Goal: Transaction & Acquisition: Book appointment/travel/reservation

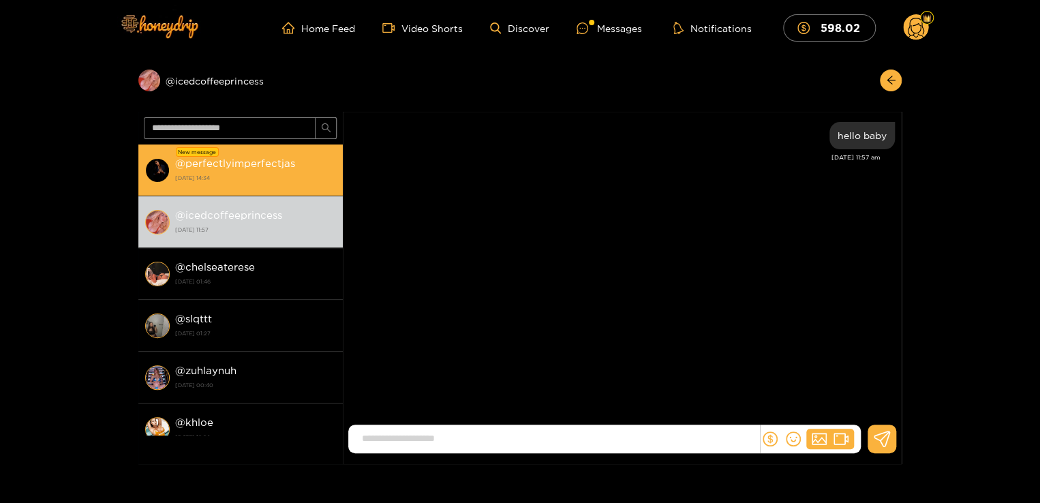
drag, startPoint x: 0, startPoint y: 0, endPoint x: 258, endPoint y: 179, distance: 314.0
click at [258, 179] on strong "[DATE] 14:34" at bounding box center [255, 178] width 161 height 12
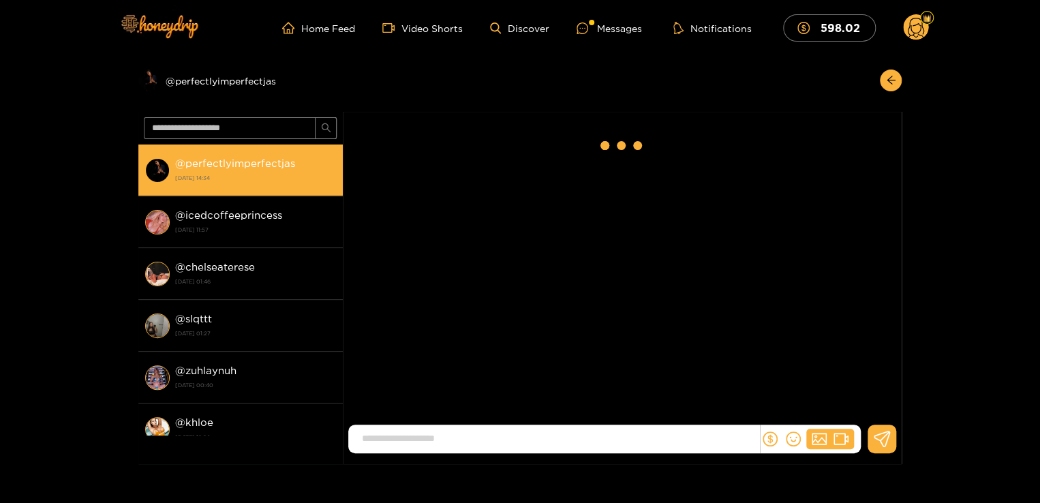
scroll to position [178, 0]
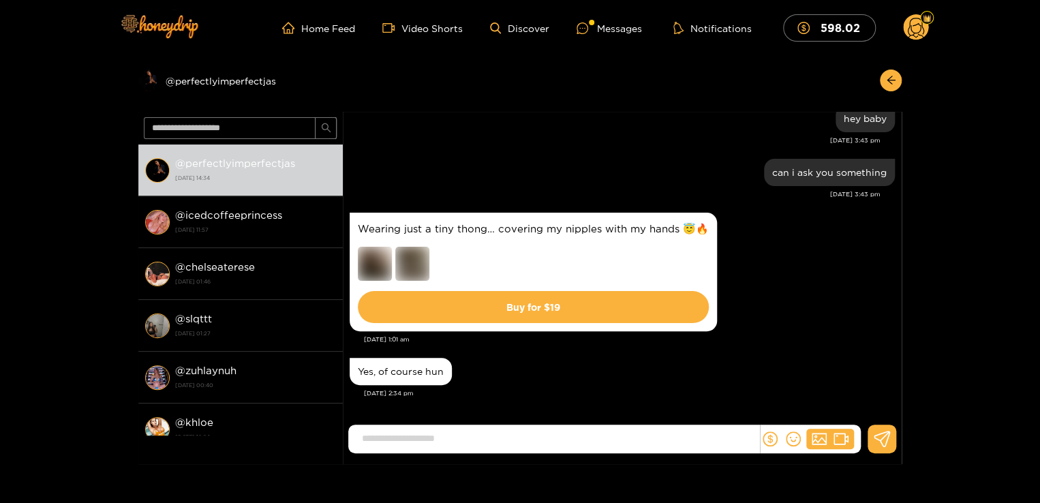
click at [457, 437] on input at bounding box center [557, 438] width 404 height 22
type input "**********"
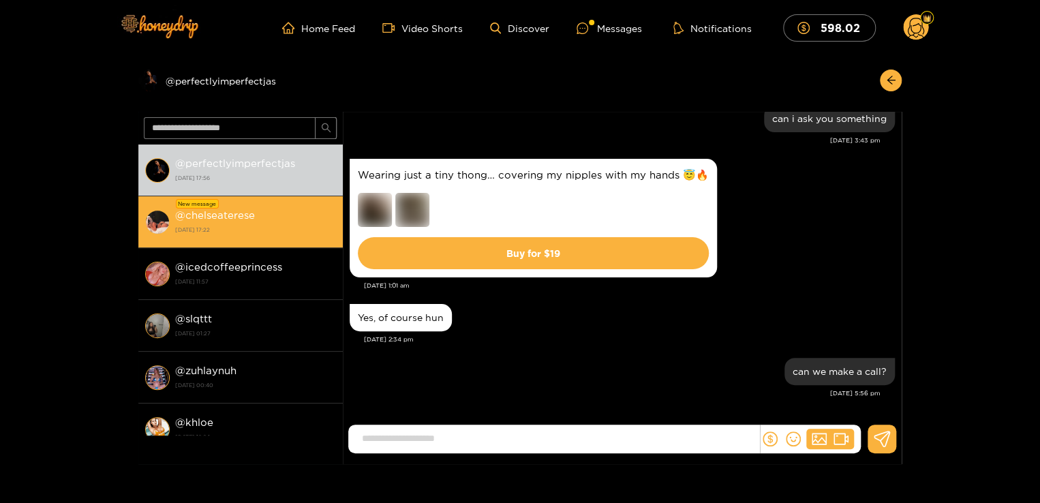
click at [277, 218] on div "@ chelseaterese [DATE] 17:22" at bounding box center [255, 221] width 161 height 31
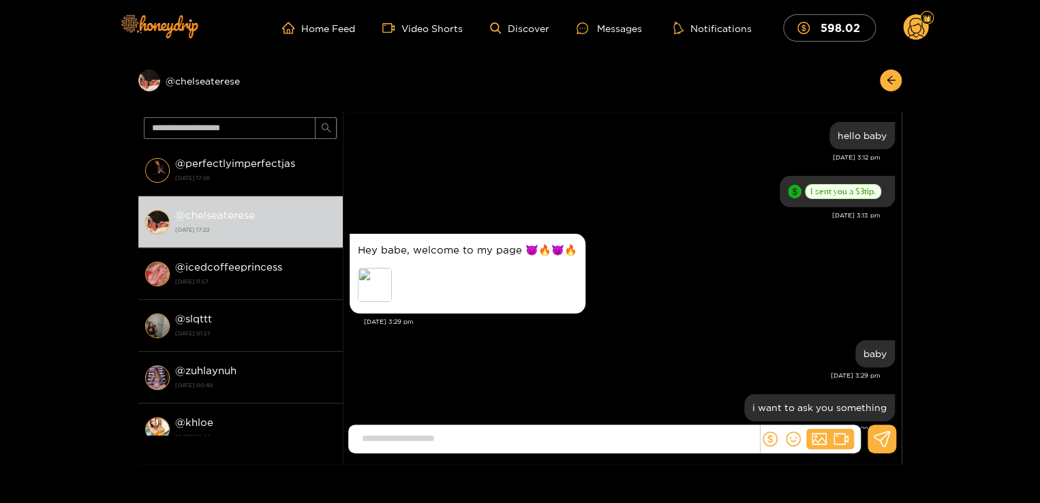
scroll to position [1078, 0]
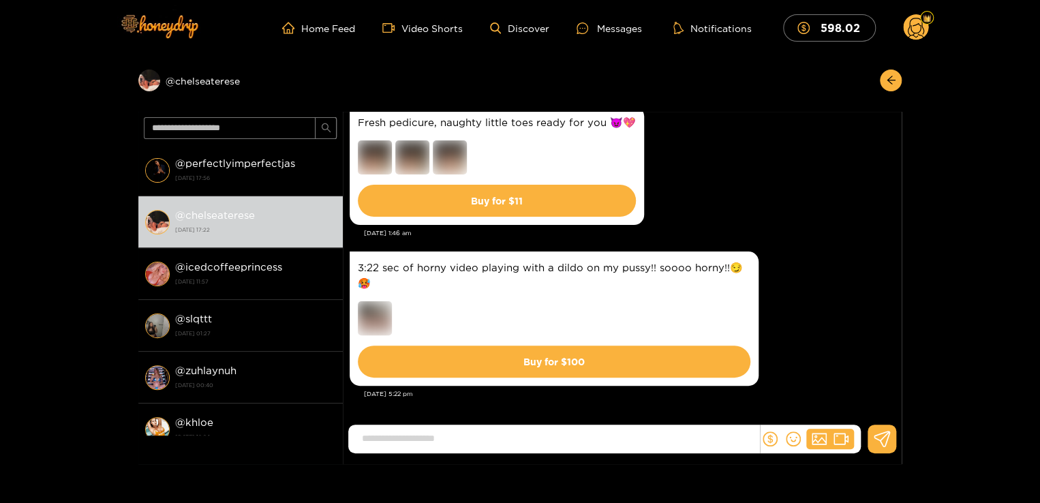
click at [534, 448] on input at bounding box center [557, 438] width 404 height 22
type input "****"
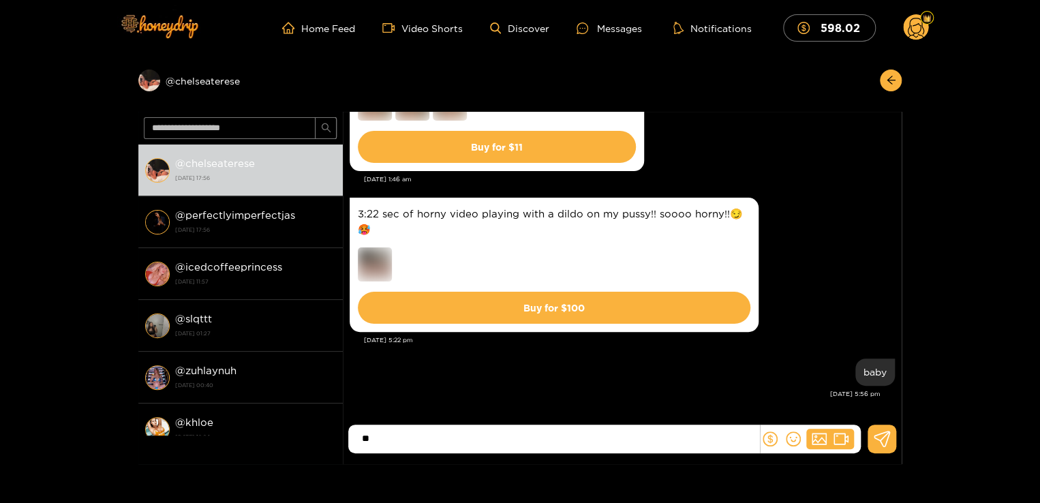
type input "*"
type input "**********"
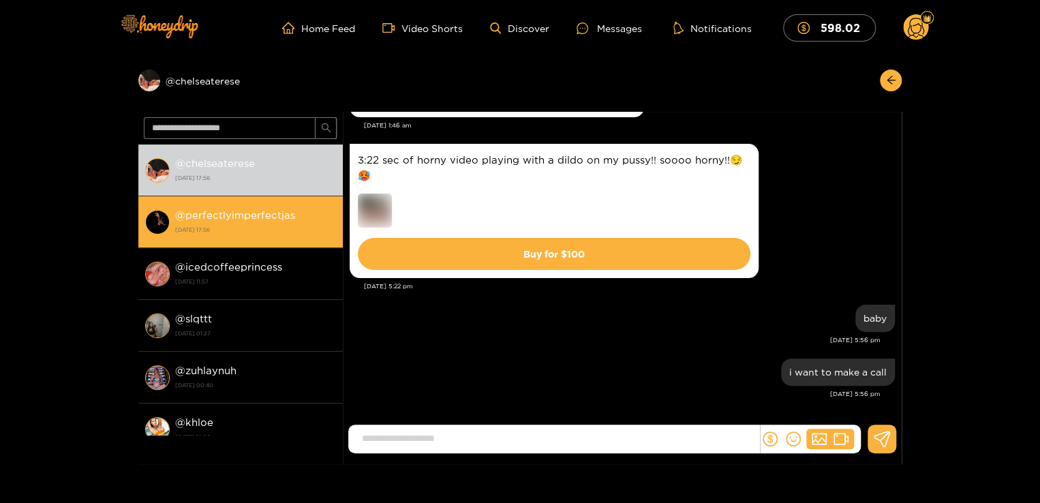
click at [196, 200] on li "@ perfectlyimperfectjas [DATE] 17:56" at bounding box center [240, 222] width 204 height 52
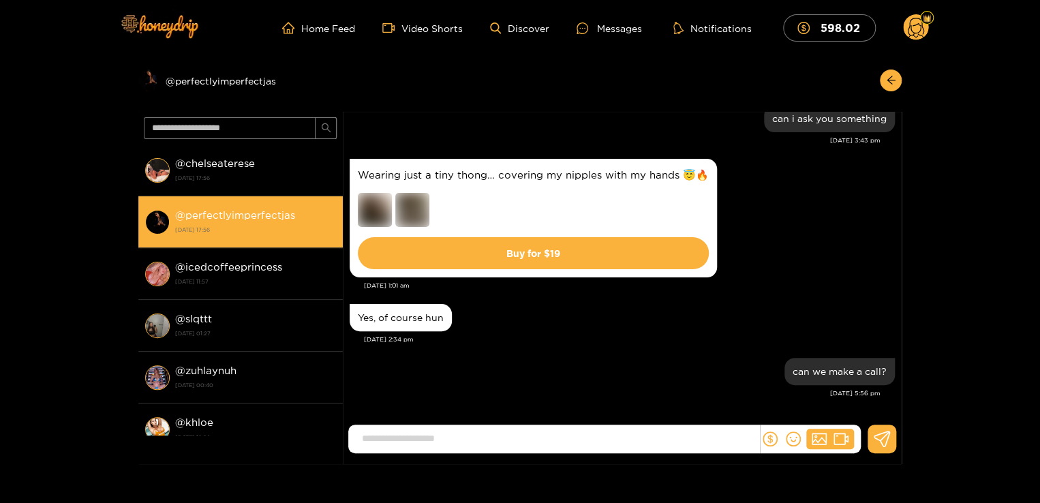
scroll to position [232, 0]
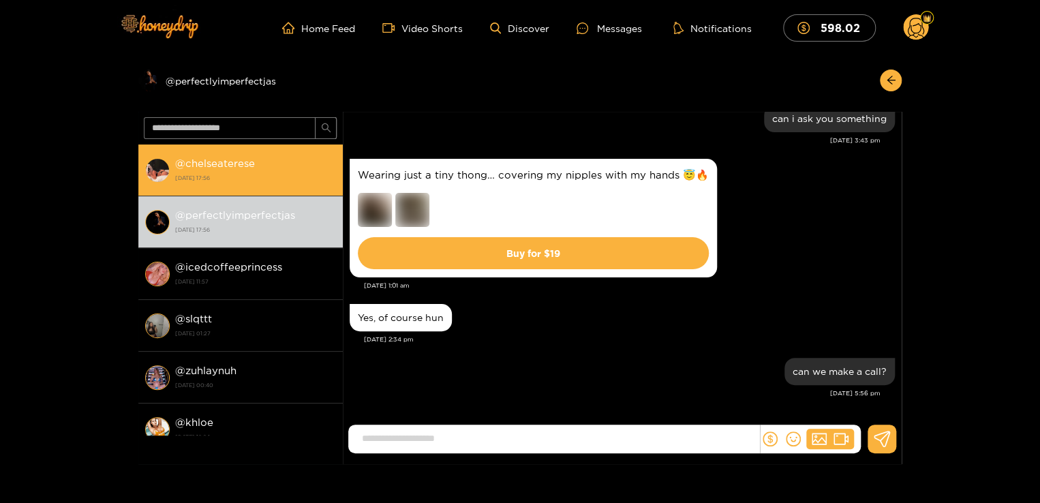
click at [215, 159] on strong "@ chelseaterese" at bounding box center [215, 163] width 80 height 12
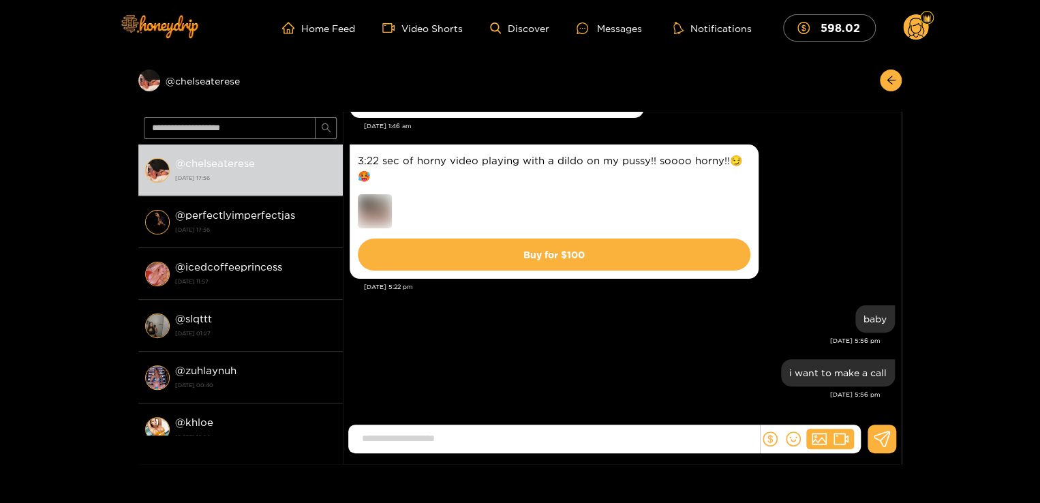
scroll to position [1186, 0]
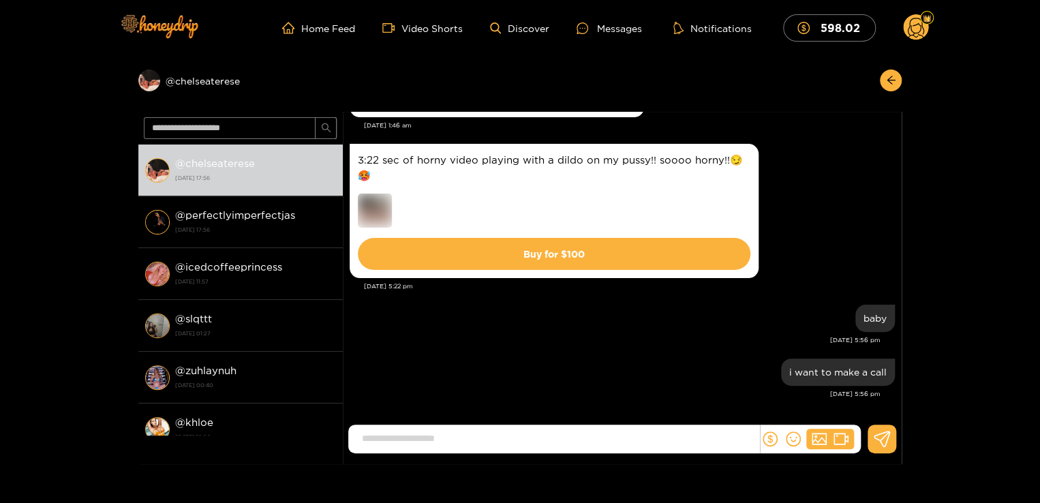
click at [478, 444] on input at bounding box center [557, 438] width 404 height 22
type input "*******"
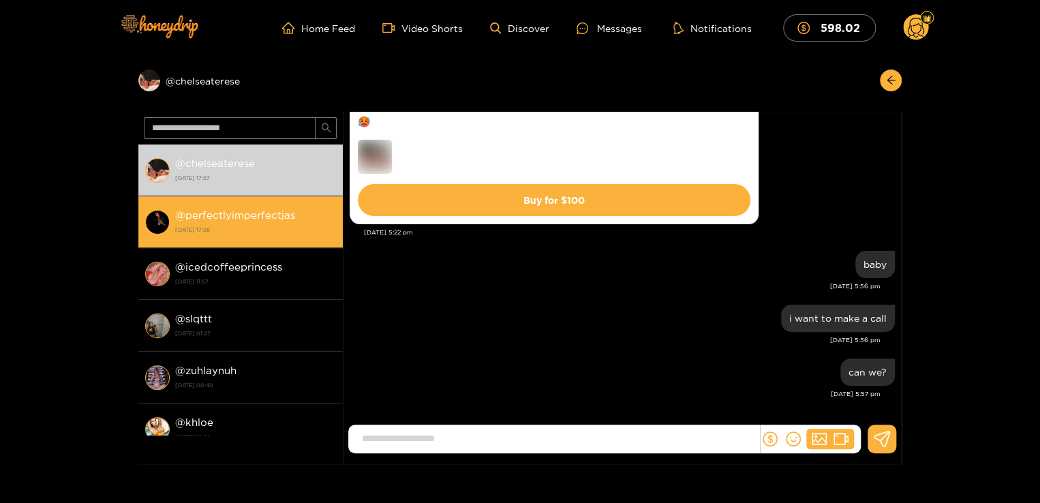
click at [265, 229] on strong "[DATE] 17:56" at bounding box center [255, 230] width 161 height 12
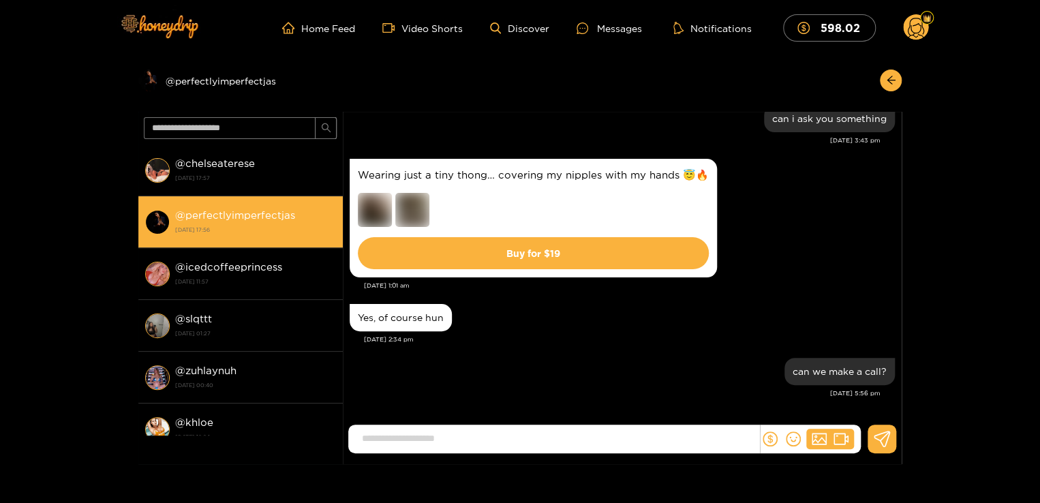
scroll to position [232, 0]
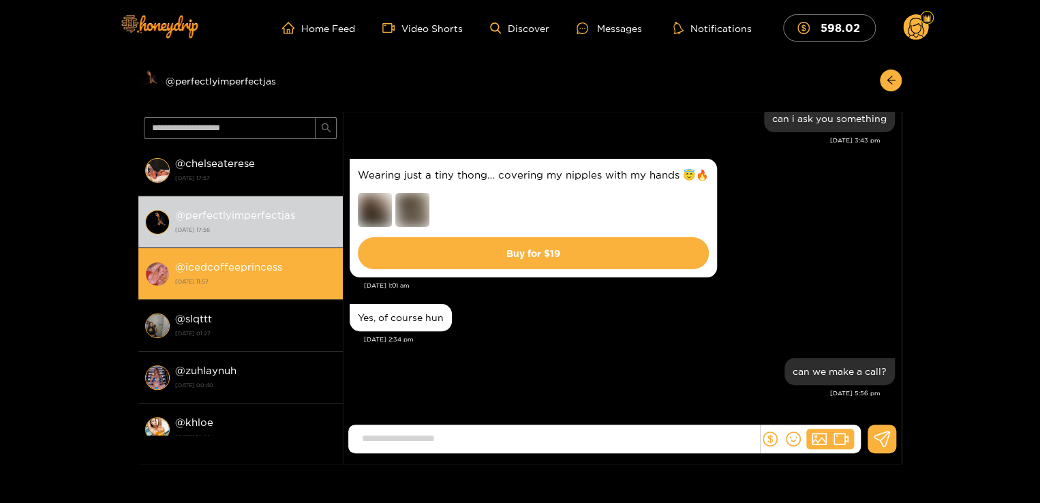
click at [251, 262] on strong "@ icedcoffeeprincess" at bounding box center [228, 267] width 107 height 12
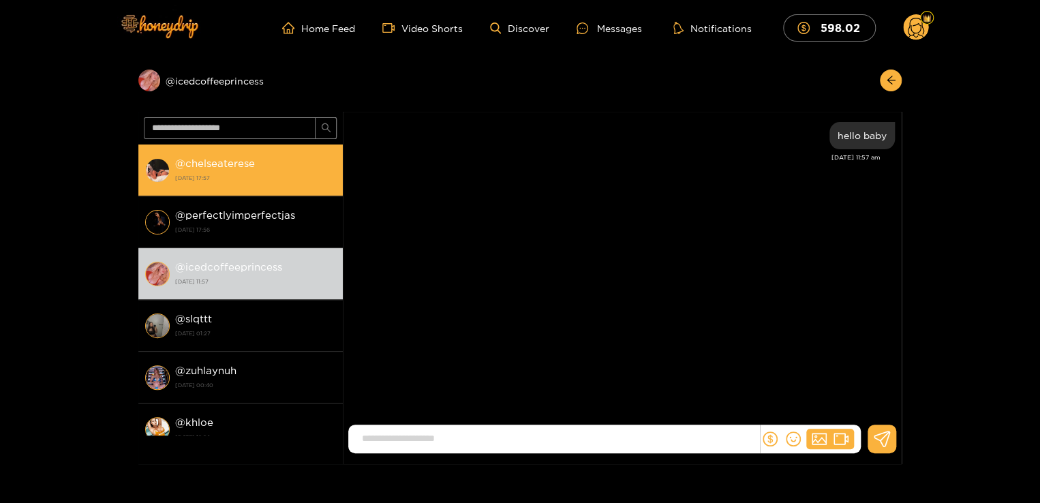
click at [260, 179] on strong "[DATE] 17:57" at bounding box center [255, 178] width 161 height 12
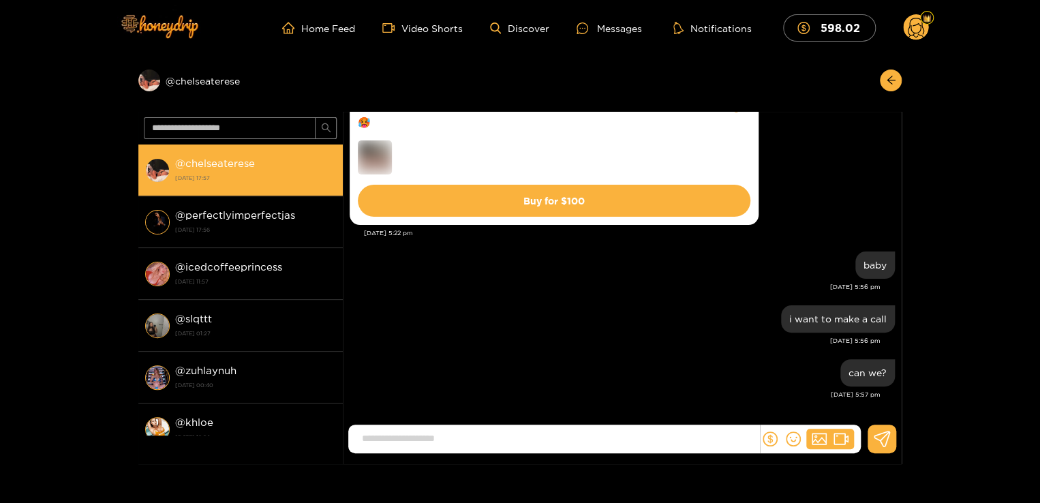
scroll to position [1240, 0]
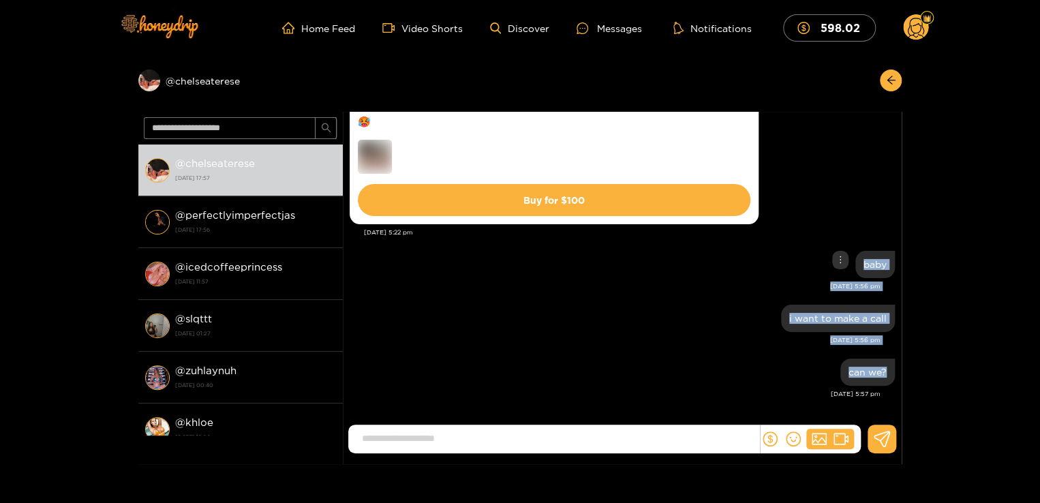
drag, startPoint x: 902, startPoint y: 383, endPoint x: 842, endPoint y: 252, distance: 144.2
click at [842, 252] on div "Preview @ chelseaterese @ [GEOGRAPHIC_DATA] [DATE] 17:57 @ perfectlyimperfectja…" at bounding box center [520, 260] width 1040 height 408
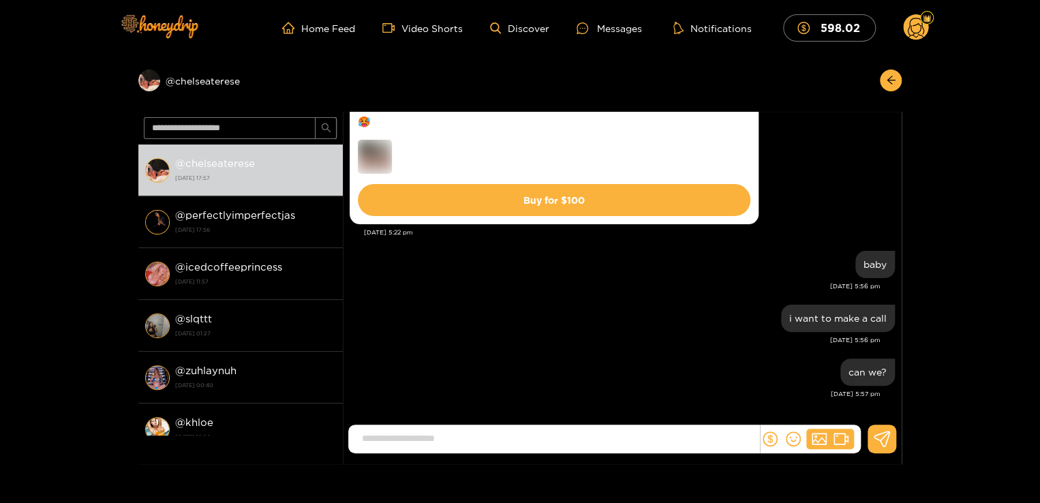
drag, startPoint x: 842, startPoint y: 252, endPoint x: 820, endPoint y: 217, distance: 41.3
click at [820, 217] on div "3:22 sec of horny video playing with a dildo on my pussy!! soooo horny!!😏🥵 Buy …" at bounding box center [622, 157] width 545 height 141
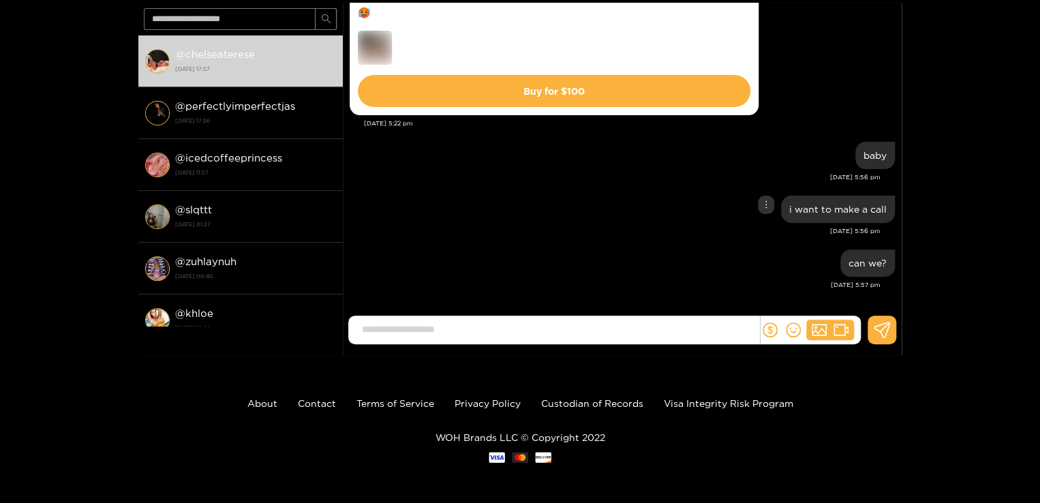
scroll to position [1212, 0]
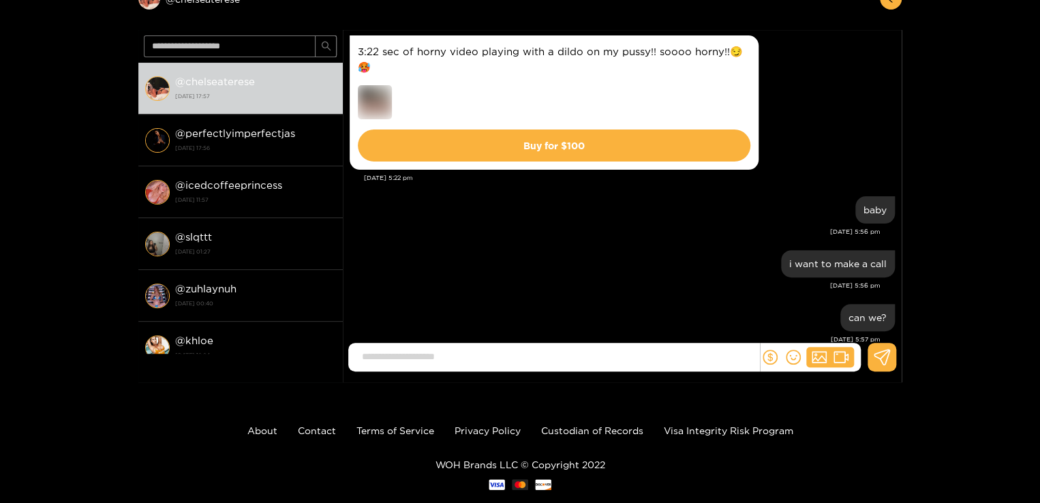
click at [976, 226] on div "Preview @ chelseaterese @ [GEOGRAPHIC_DATA] [DATE] 17:57 @ perfectlyimperfectja…" at bounding box center [520, 178] width 1040 height 408
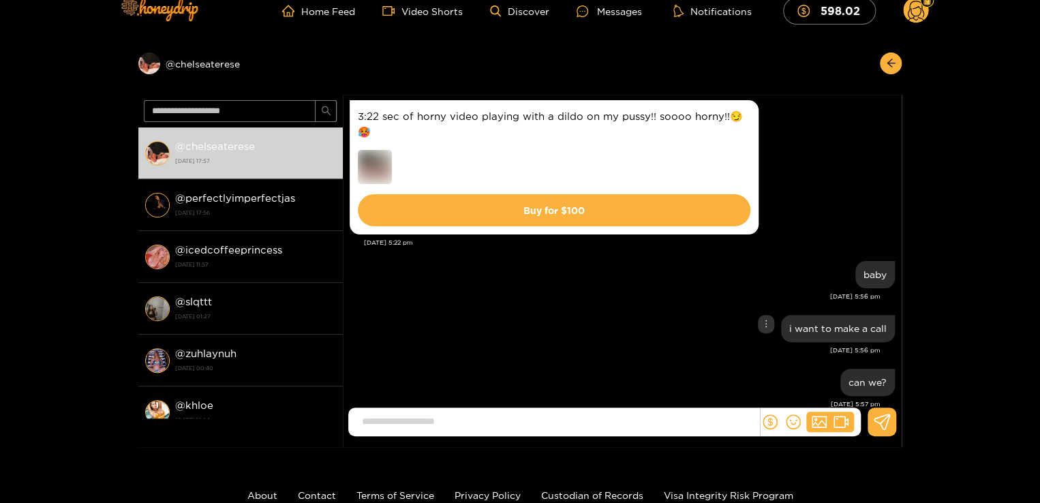
scroll to position [27, 0]
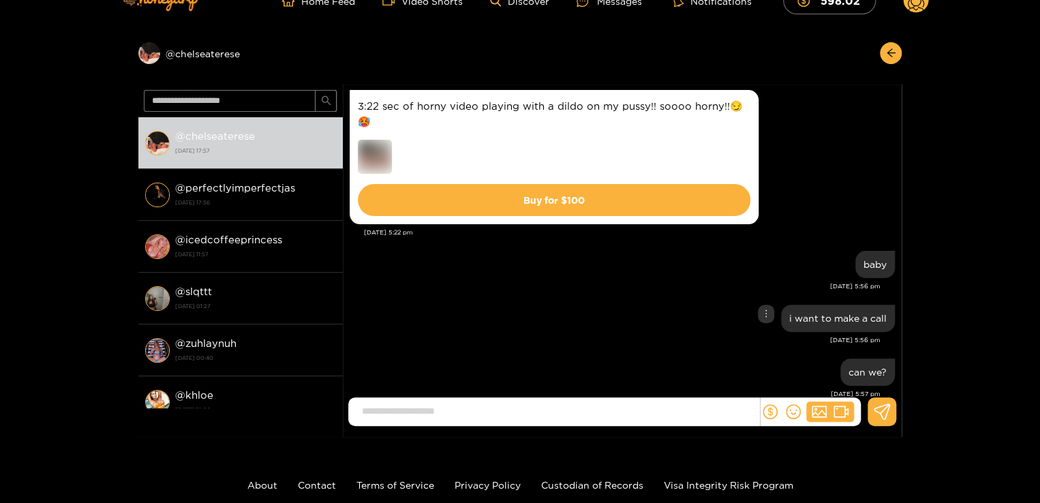
click at [741, 341] on div "i want to make a call [DATE] 5:56 pm" at bounding box center [622, 328] width 545 height 54
click at [194, 51] on div "Preview @ chelseaterese" at bounding box center [240, 53] width 204 height 22
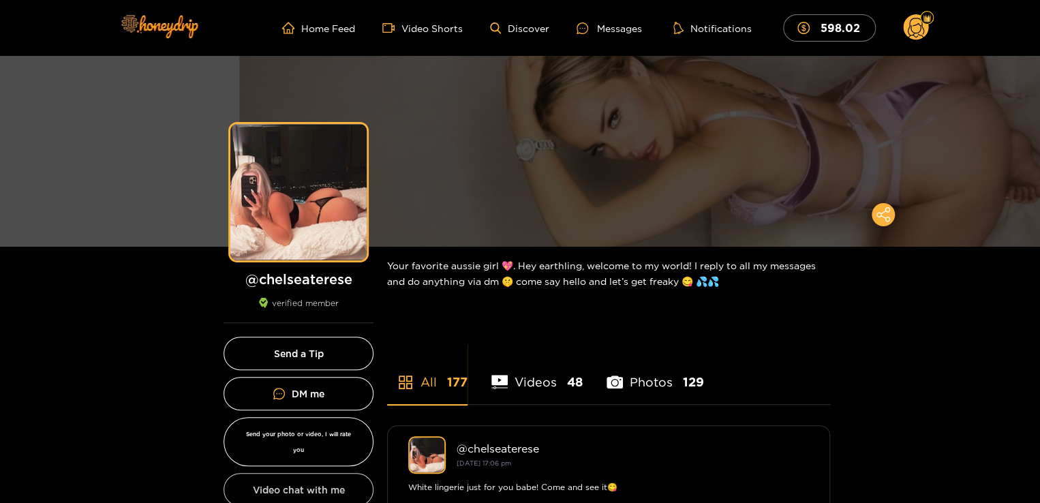
click at [305, 473] on button "Video chat with me" at bounding box center [299, 489] width 150 height 33
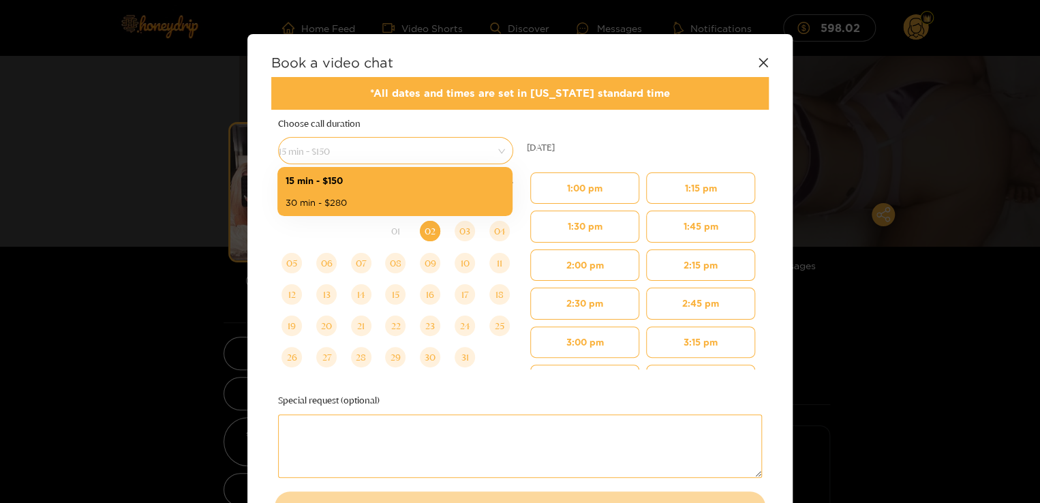
click at [330, 148] on span "15 min - $150" at bounding box center [396, 150] width 234 height 19
click at [350, 178] on div "15 min - $150" at bounding box center [395, 180] width 219 height 15
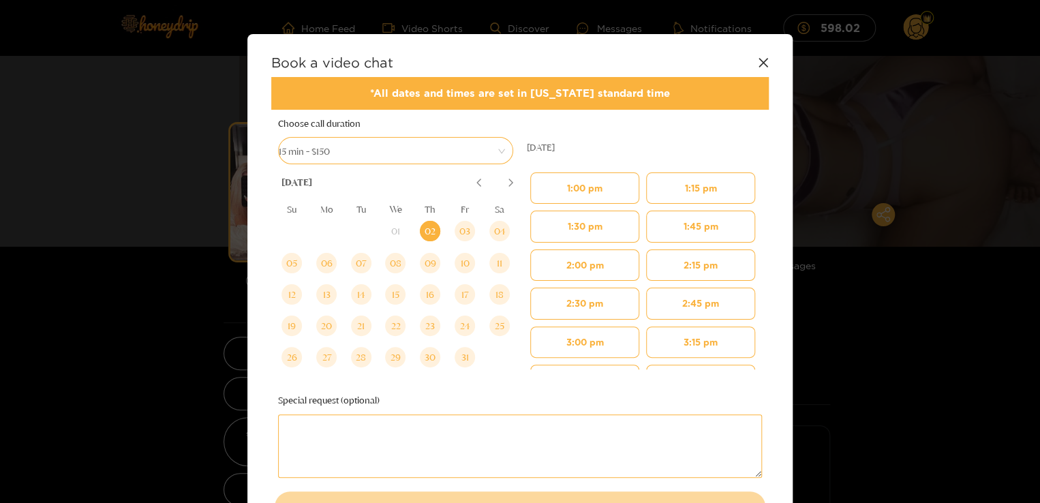
click at [510, 441] on textarea at bounding box center [520, 445] width 484 height 63
type textarea "**********"
drag, startPoint x: 595, startPoint y: 188, endPoint x: 763, endPoint y: 208, distance: 169.5
click at [763, 208] on div "1:00 pm 1:30 pm 2:00 pm 2:30 pm 3:00 pm 3:30 pm 4:00 pm 4:30 pm 5:00 pm 5:30 pm…" at bounding box center [646, 269] width 239 height 200
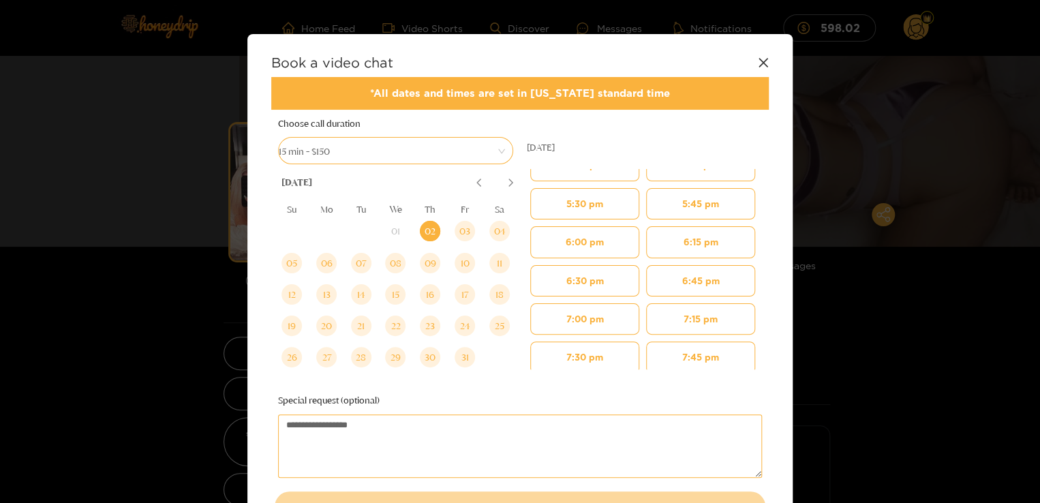
scroll to position [335, 0]
click at [661, 239] on button "6:15 pm" at bounding box center [700, 236] width 109 height 31
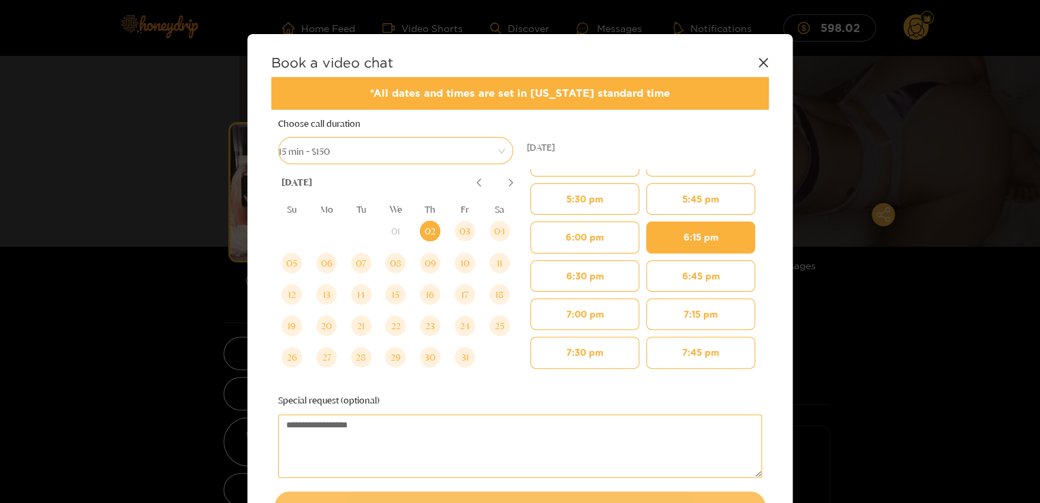
click at [647, 496] on button "Book video chat" at bounding box center [520, 506] width 491 height 30
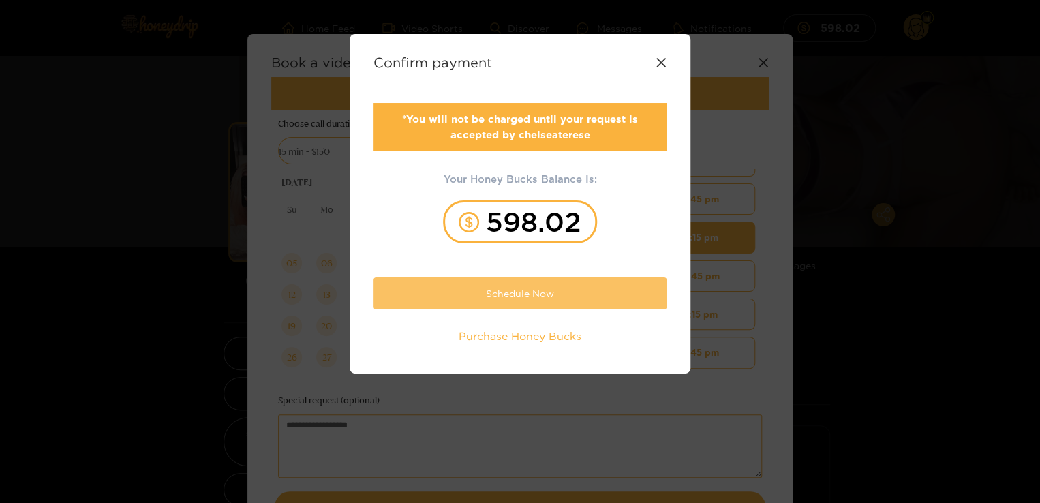
click at [549, 292] on button "Schedule Now" at bounding box center [519, 293] width 293 height 32
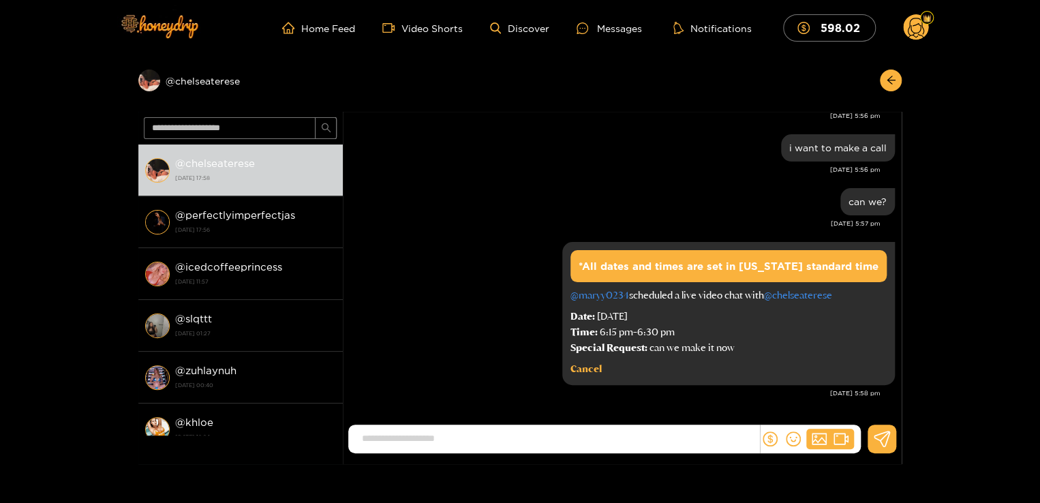
scroll to position [1411, 0]
click at [664, 435] on input at bounding box center [557, 438] width 404 height 22
type input "*"
type input "*****"
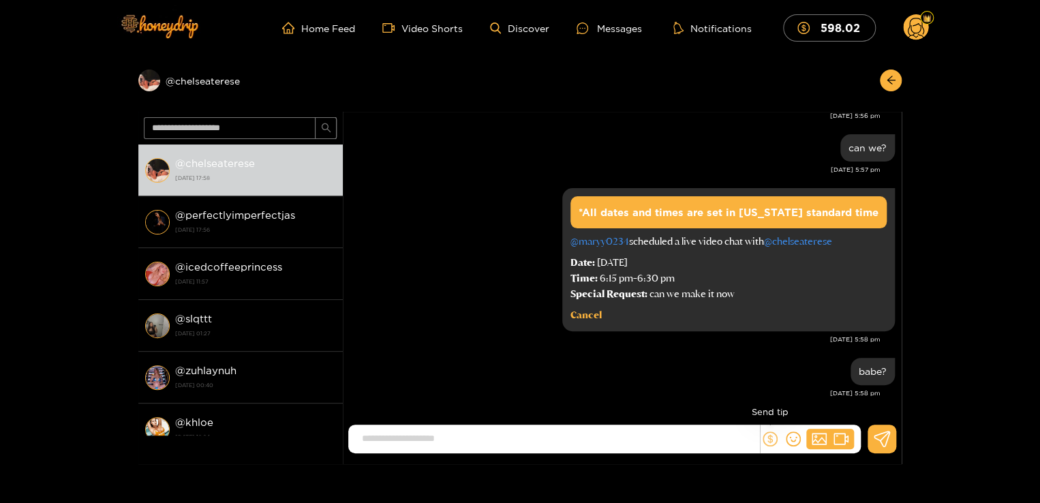
click at [765, 440] on icon "dollar" at bounding box center [770, 438] width 15 height 15
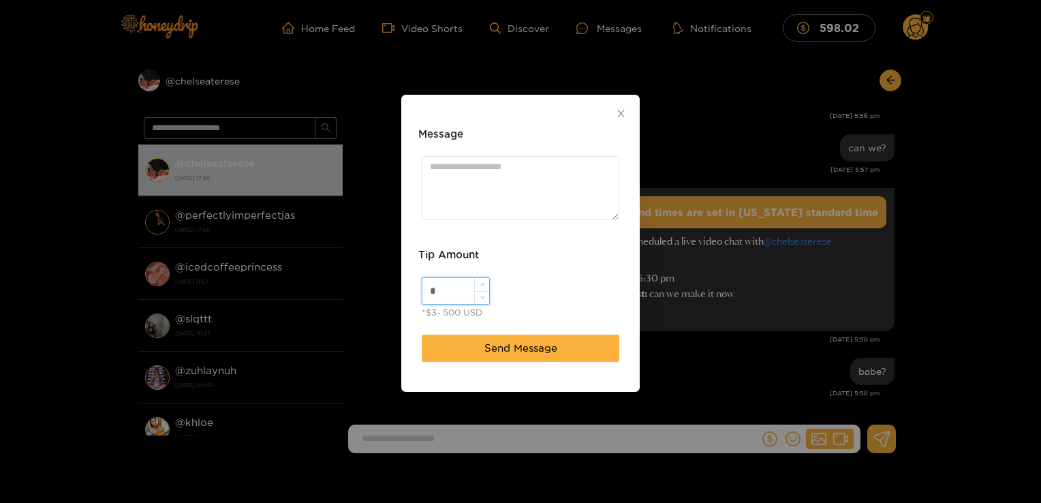
click at [469, 287] on input "*" at bounding box center [456, 291] width 67 height 26
type input "*"
click at [468, 170] on textarea "*" at bounding box center [521, 187] width 198 height 63
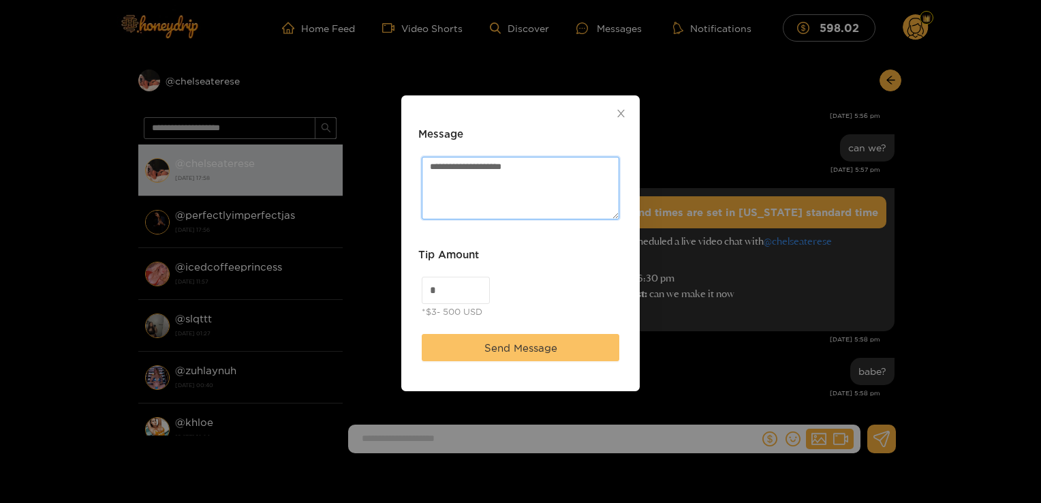
type textarea "**********"
click at [542, 347] on span "Send Message" at bounding box center [521, 348] width 73 height 16
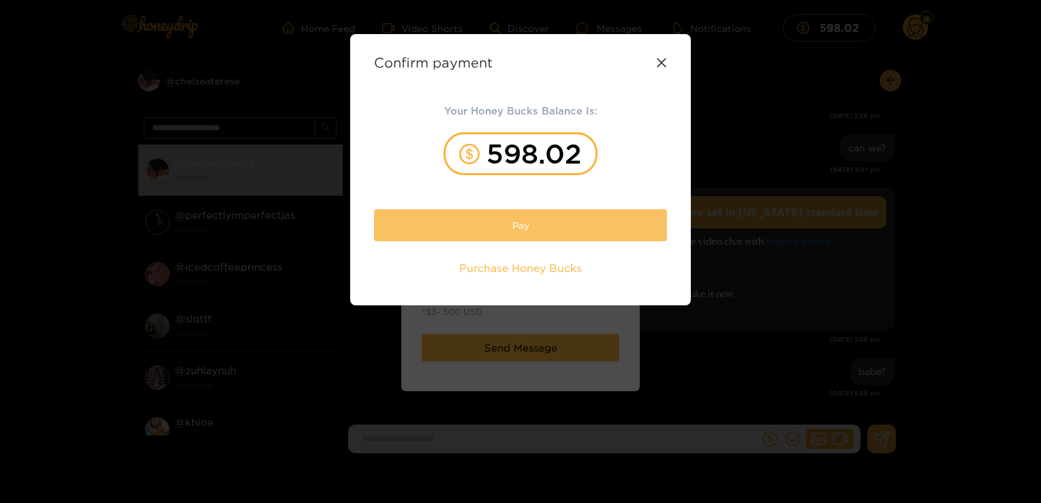
click at [525, 236] on button "Pay" at bounding box center [520, 225] width 293 height 32
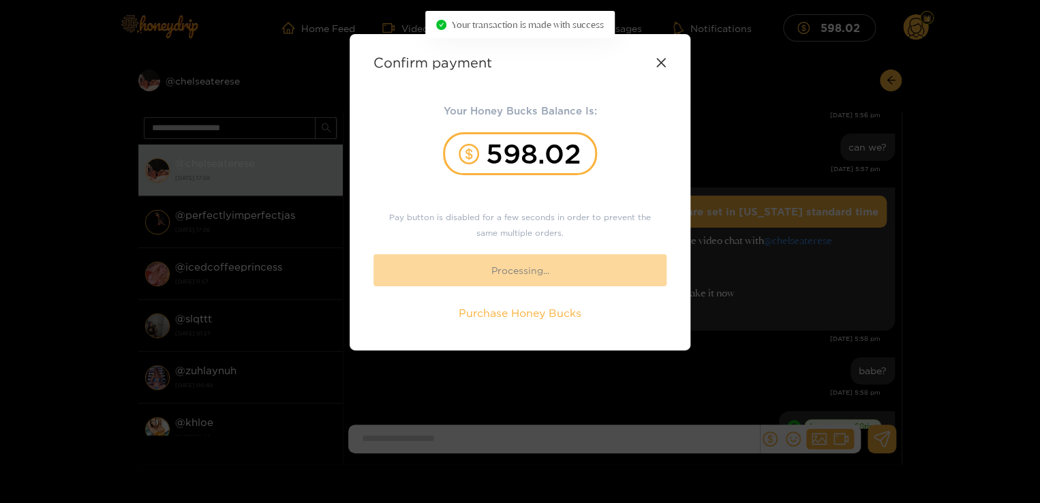
scroll to position [1540, 0]
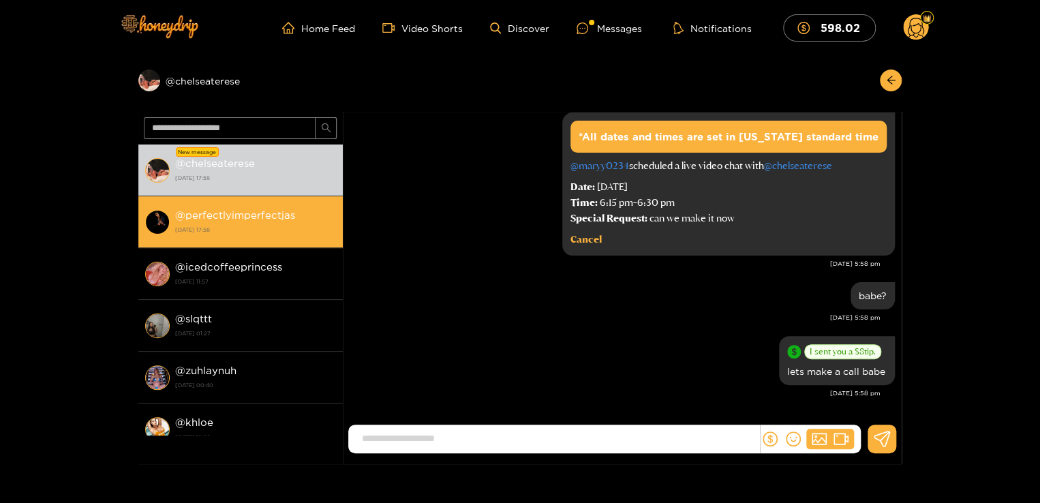
click at [290, 208] on div "@ perfectlyimperfectjas [DATE] 17:56" at bounding box center [255, 221] width 161 height 31
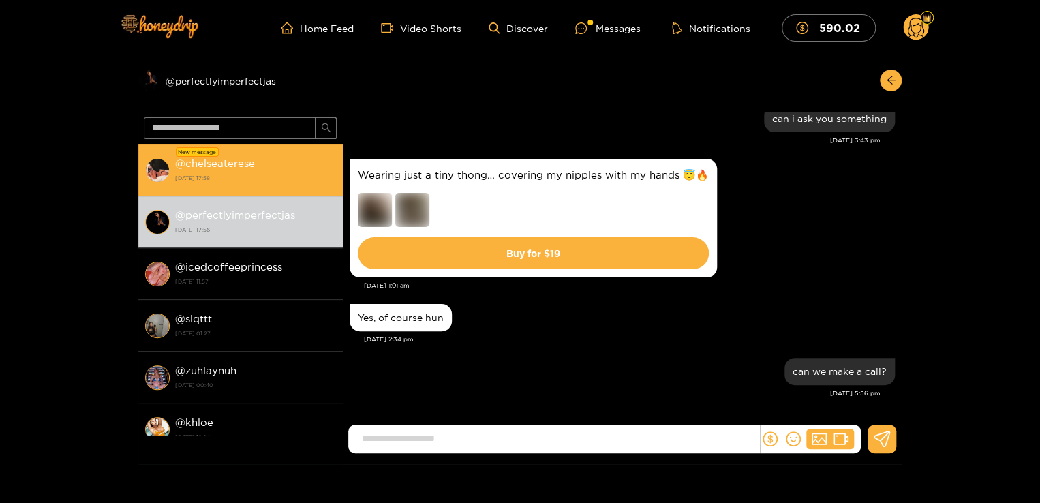
click at [262, 176] on strong "[DATE] 17:58" at bounding box center [255, 178] width 161 height 12
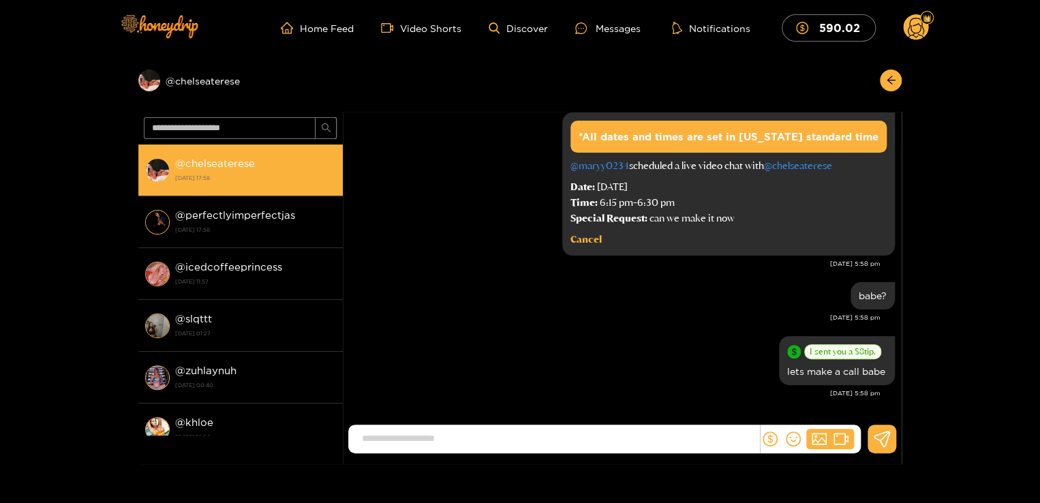
scroll to position [1540, 0]
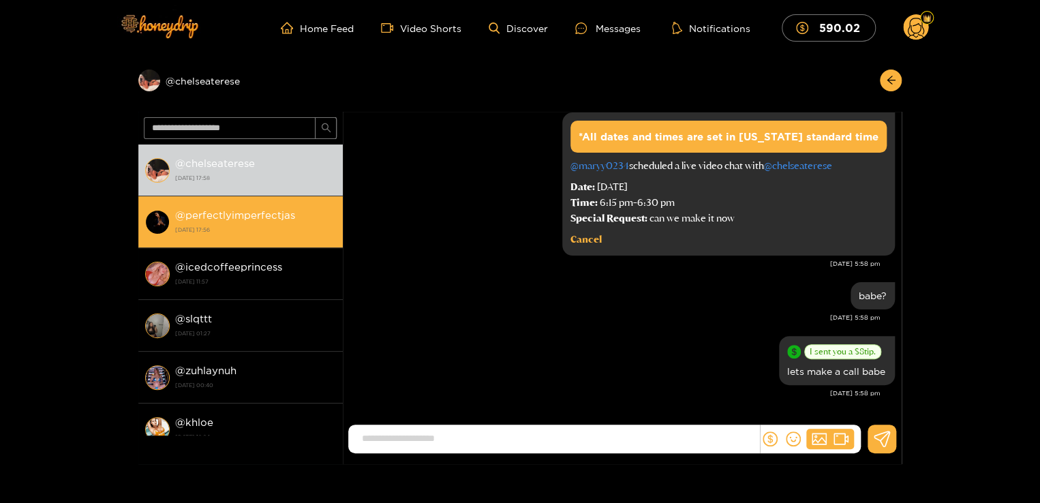
click at [252, 212] on strong "@ perfectlyimperfectjas" at bounding box center [235, 215] width 120 height 12
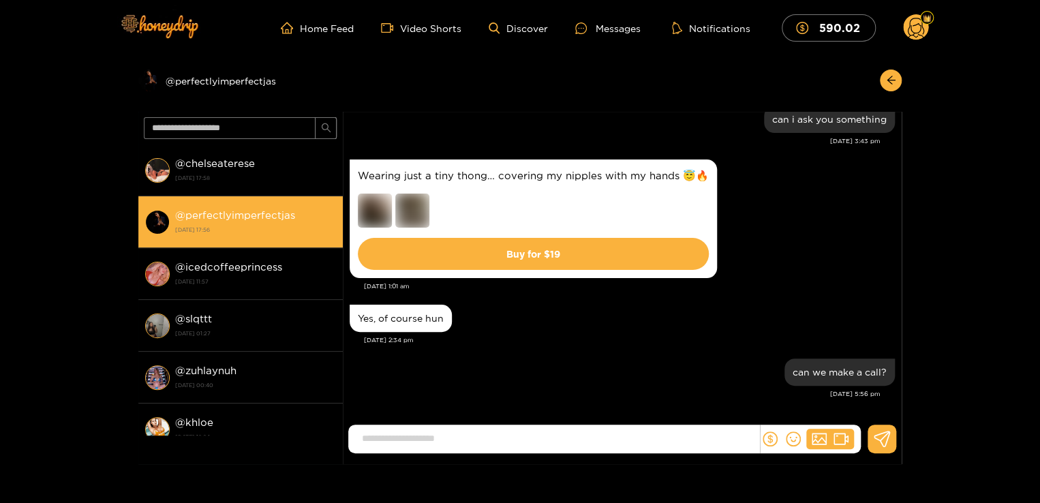
scroll to position [232, 0]
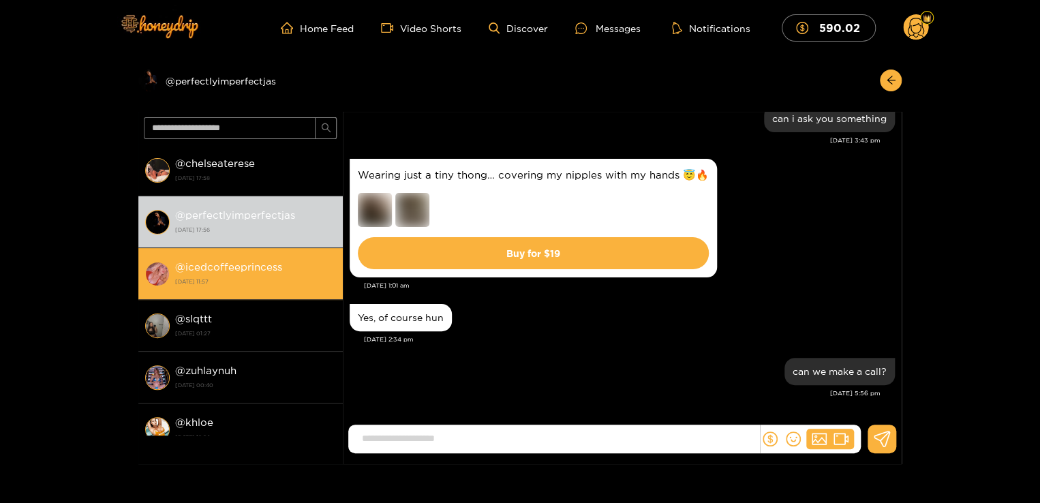
click at [224, 280] on strong "[DATE] 11:57" at bounding box center [255, 281] width 161 height 12
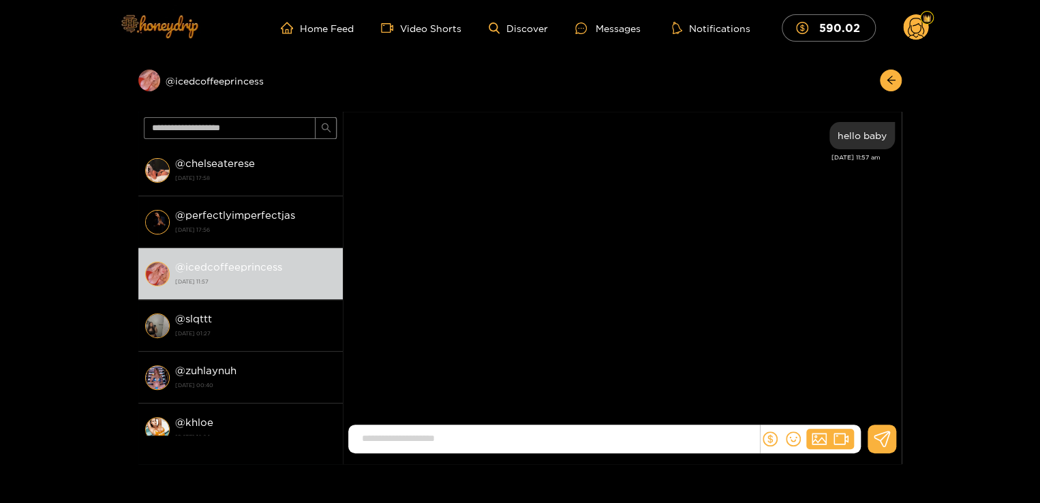
click at [188, 11] on img at bounding box center [158, 25] width 95 height 57
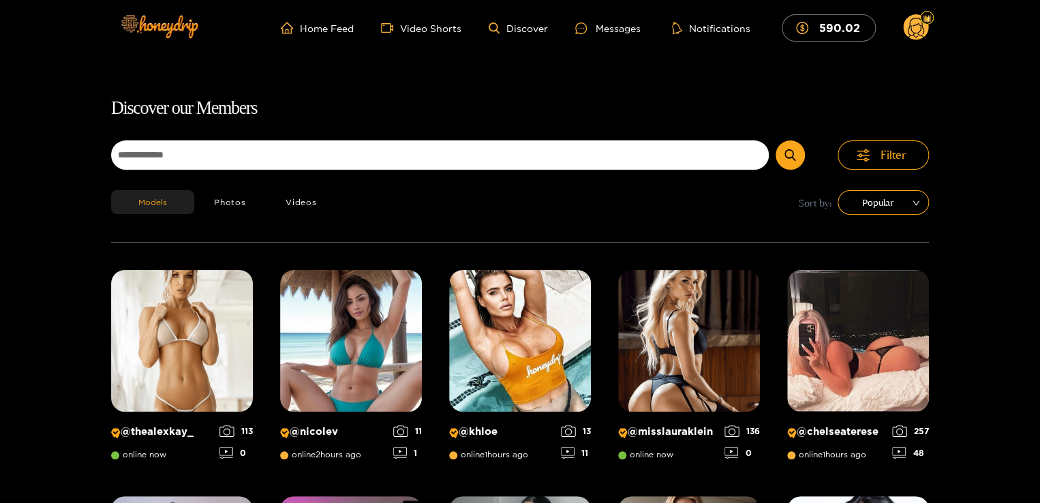
click at [592, 18] on ul "Home Feed Video Shorts Discover Messages Notifications 590.02" at bounding box center [605, 27] width 648 height 27
click at [592, 26] on div at bounding box center [585, 28] width 20 height 12
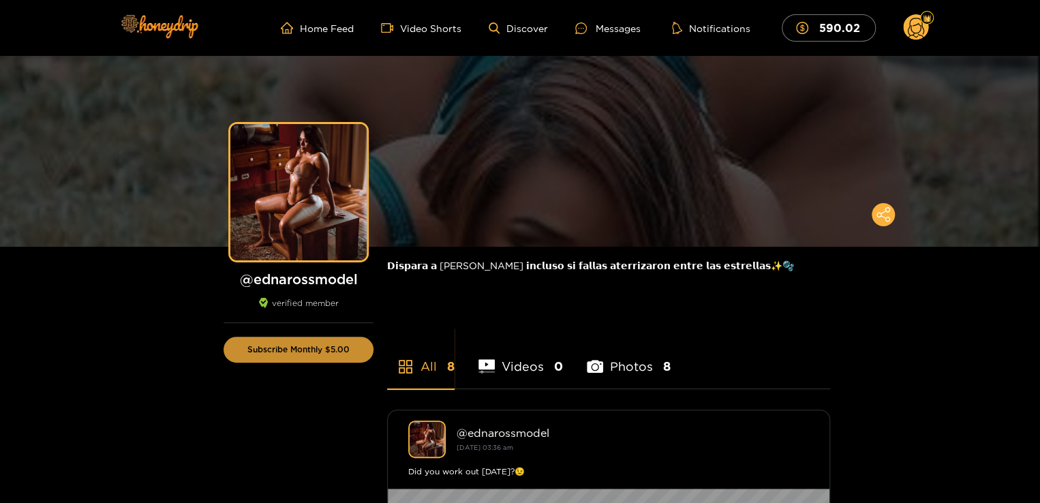
click at [320, 349] on button "Subscribe Monthly $5.00" at bounding box center [299, 350] width 150 height 26
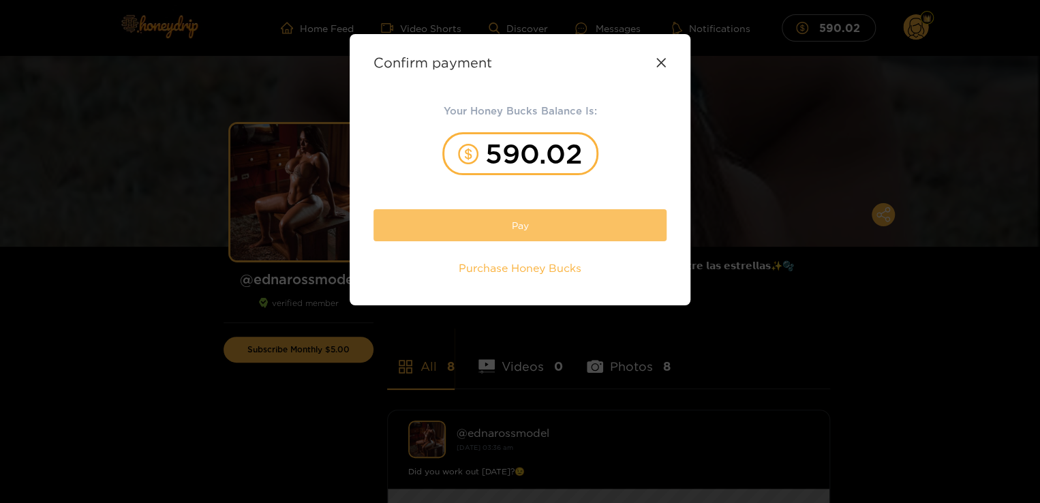
click at [515, 219] on button "Pay" at bounding box center [519, 225] width 293 height 32
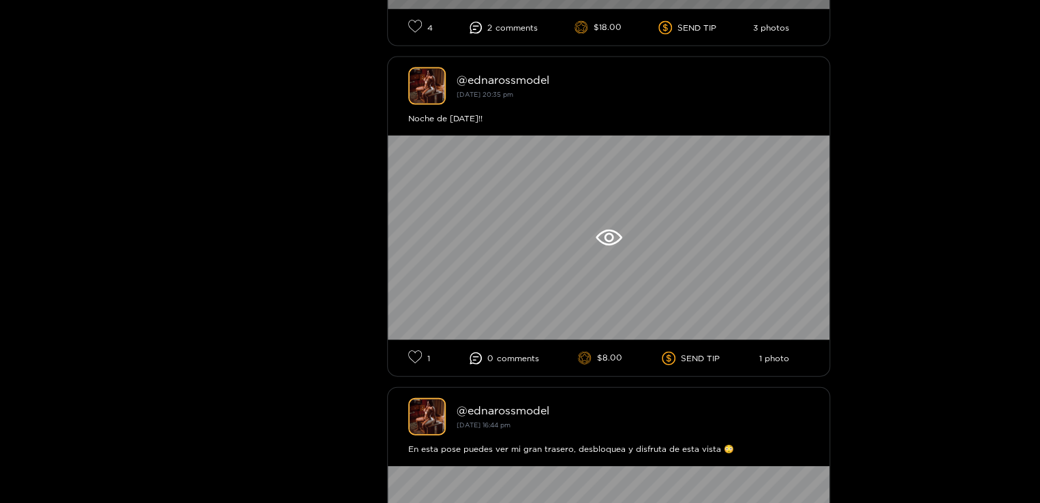
scroll to position [1363, 0]
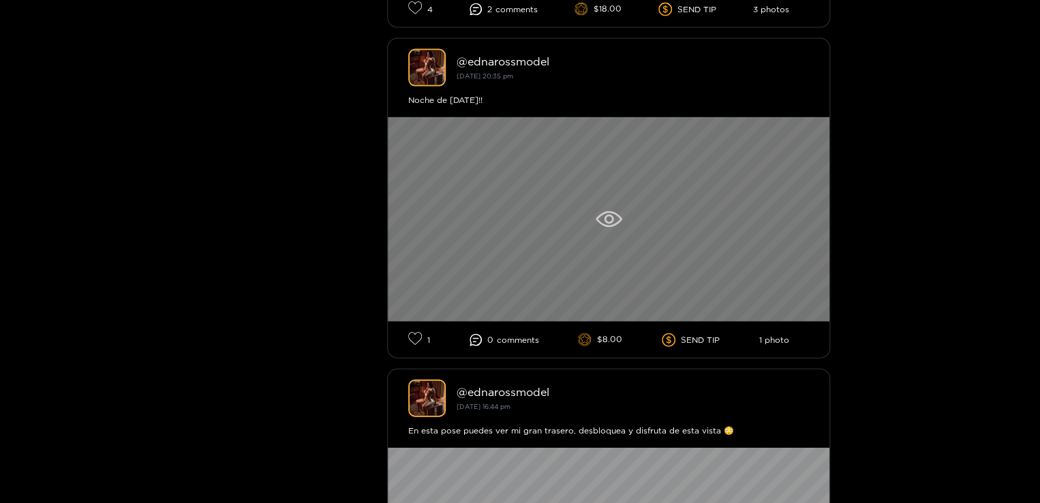
click at [623, 224] on div at bounding box center [609, 219] width 442 height 204
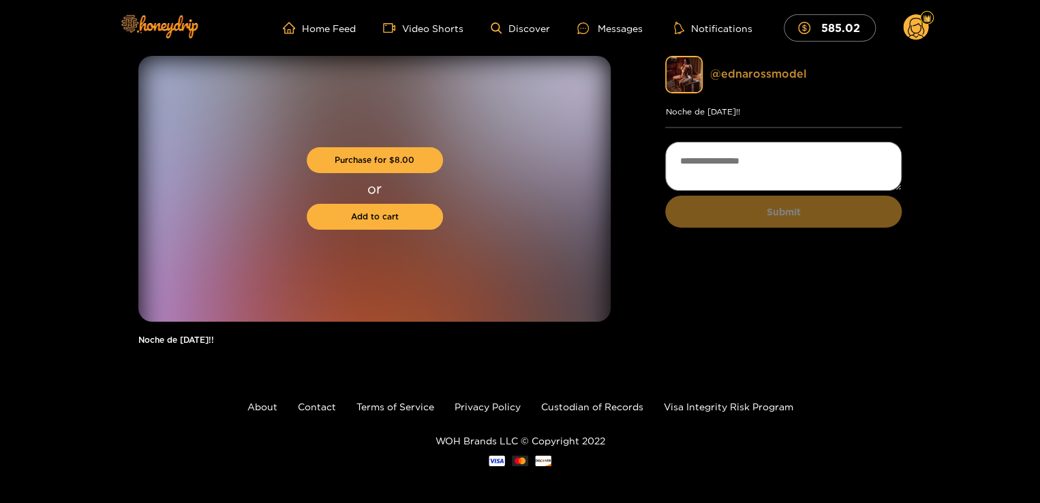
click at [731, 76] on link "@ ednarossmodel" at bounding box center [757, 73] width 97 height 12
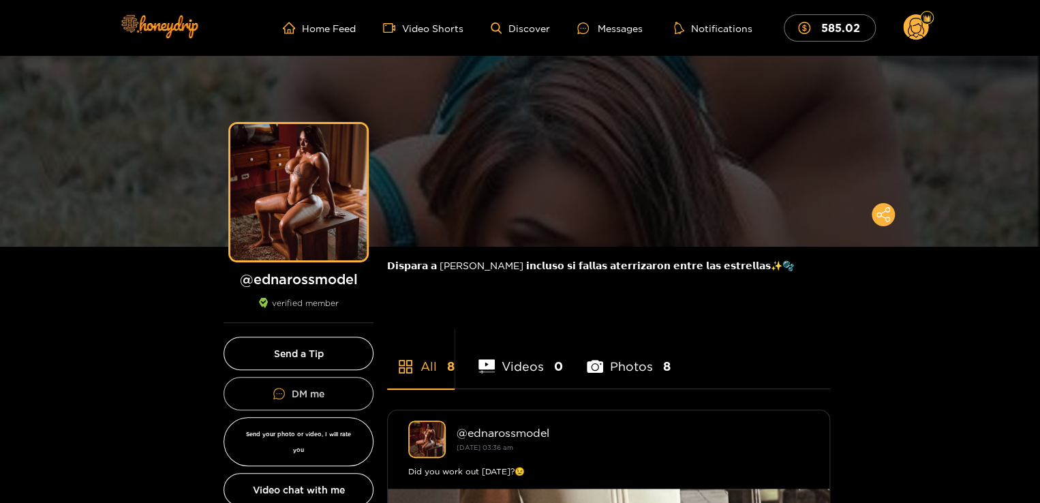
click at [298, 390] on button "DM me" at bounding box center [299, 393] width 150 height 33
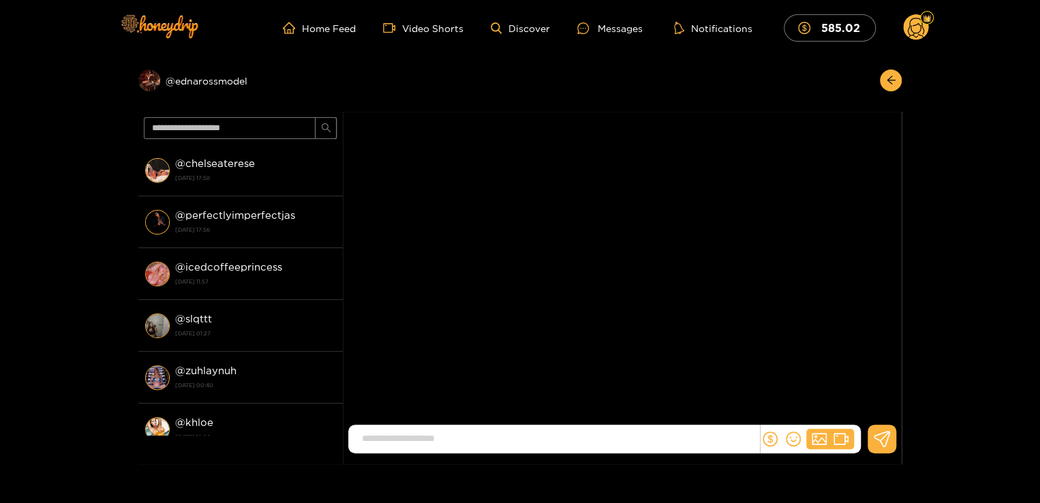
click at [549, 435] on input at bounding box center [557, 438] width 404 height 22
type input "**********"
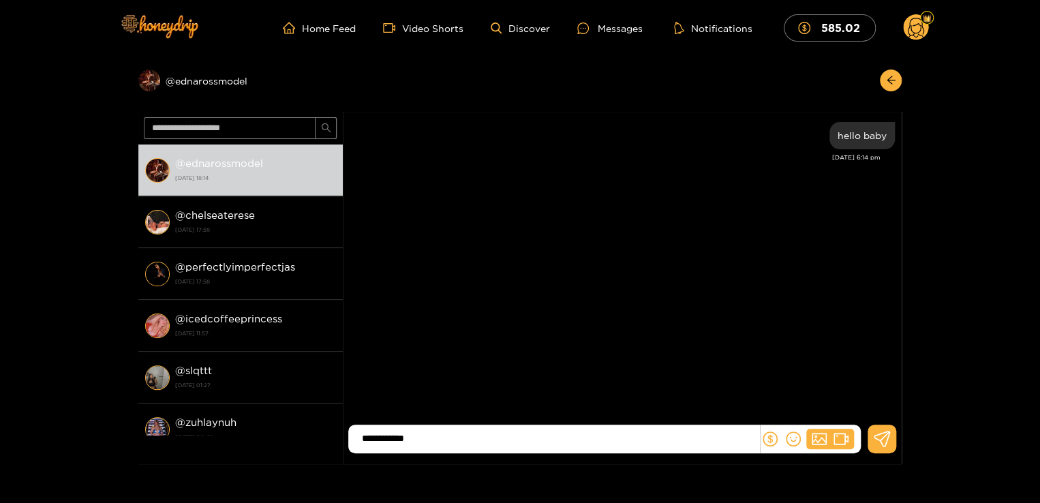
type input "**********"
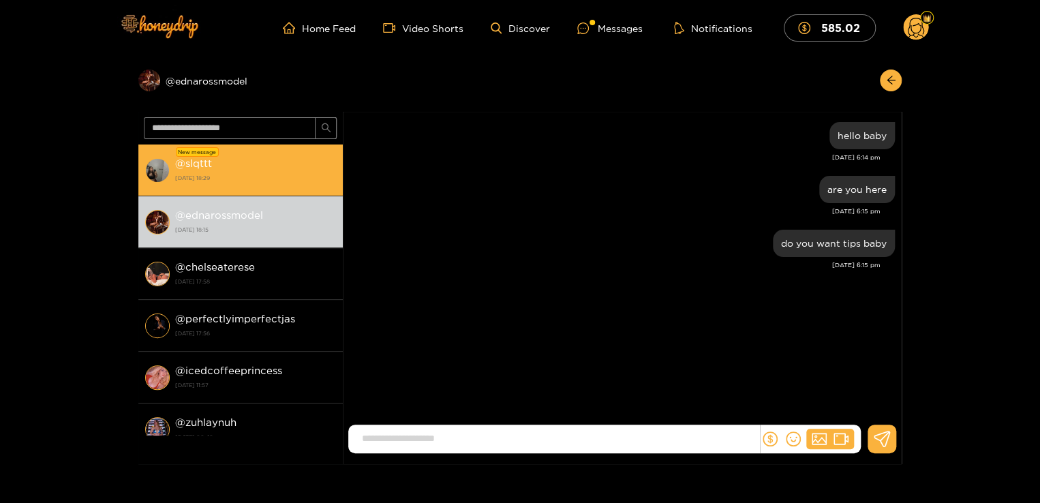
click at [229, 159] on div "@ slqttt 2 October 2025 18:29" at bounding box center [255, 170] width 161 height 31
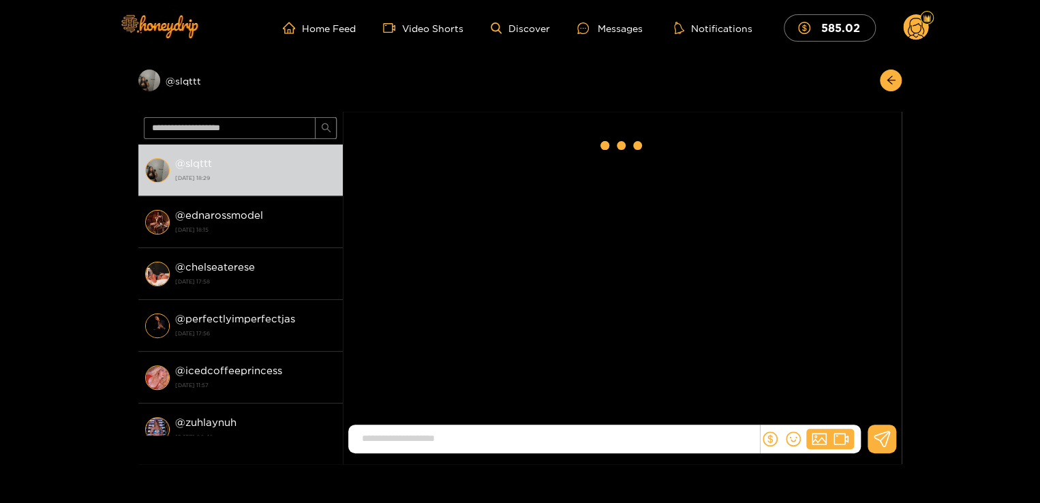
scroll to position [278, 0]
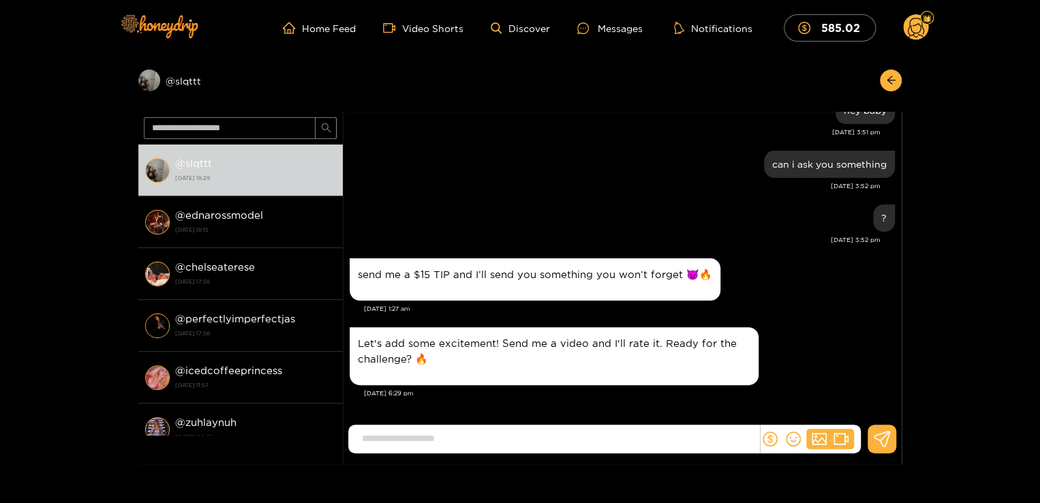
click at [436, 436] on input at bounding box center [557, 438] width 404 height 22
type input "****"
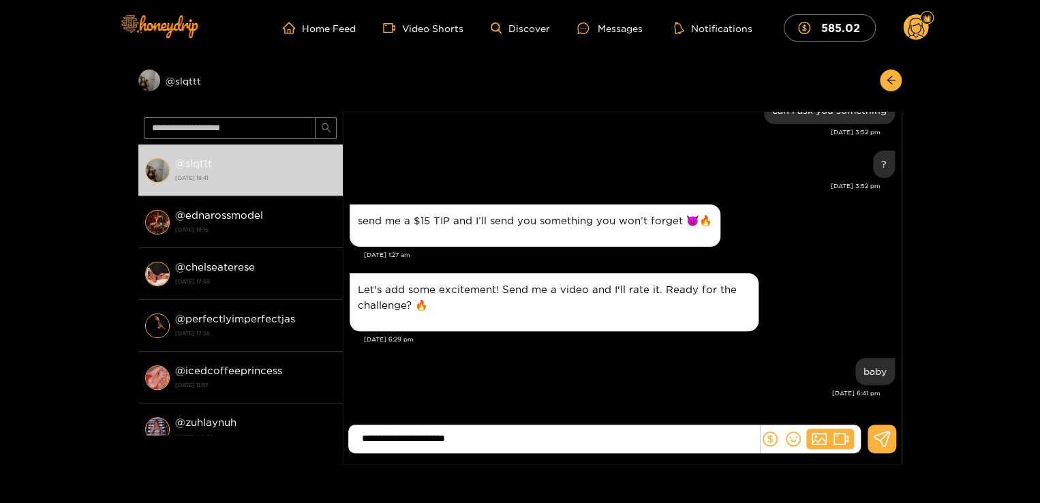
type input "**********"
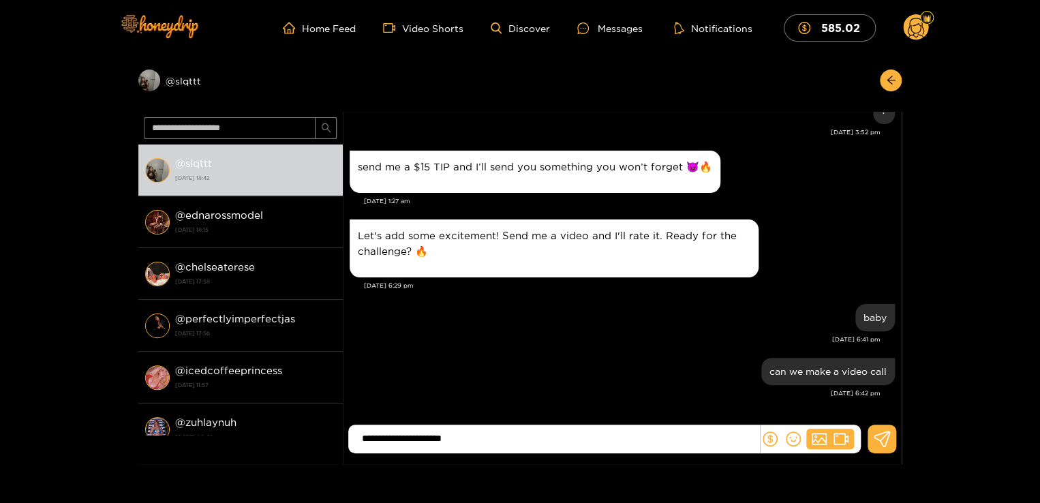
type input "**********"
